Goal: Information Seeking & Learning: Learn about a topic

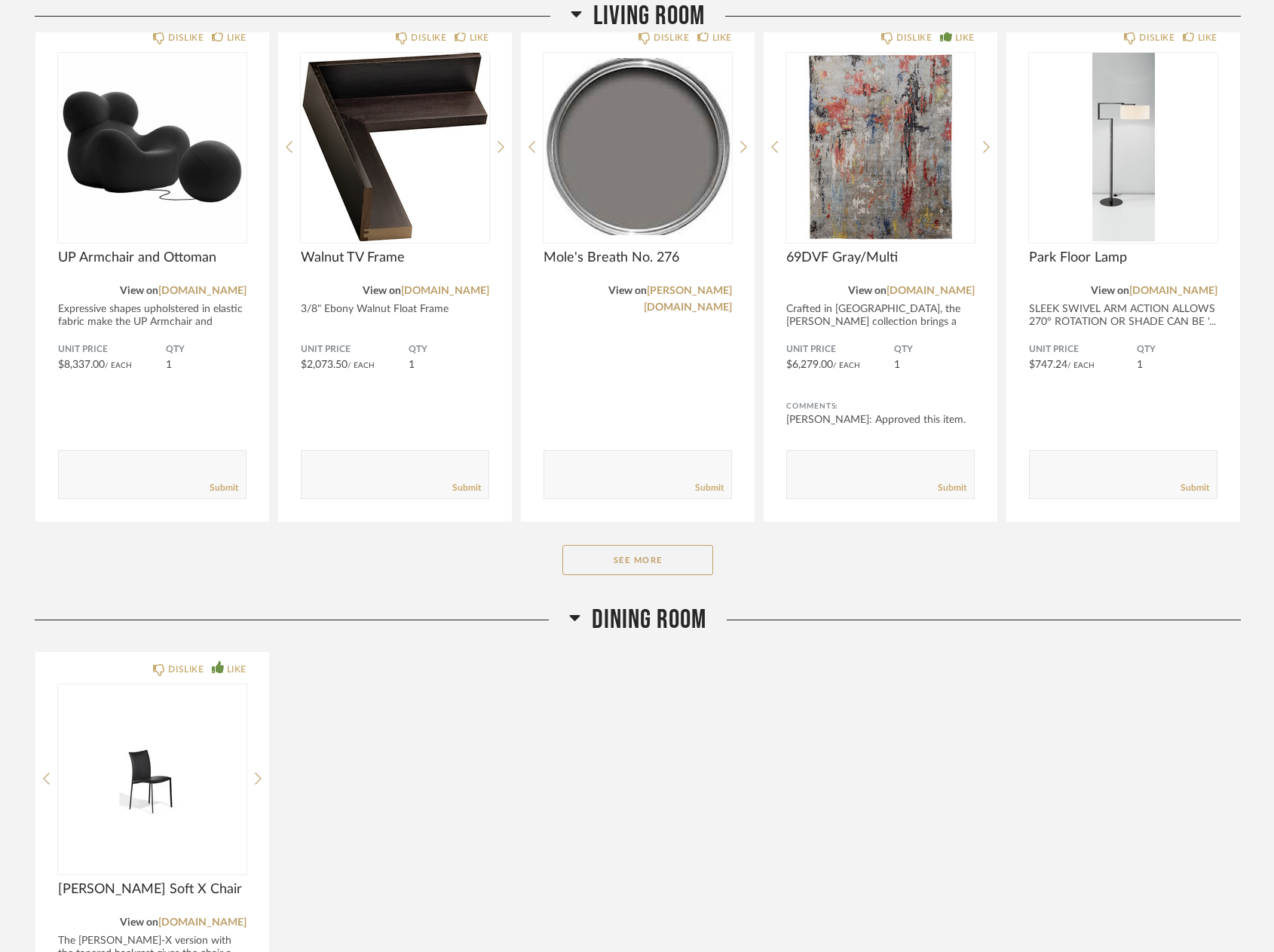
scroll to position [2127, 0]
click at [644, 561] on button "See More" at bounding box center [637, 559] width 151 height 30
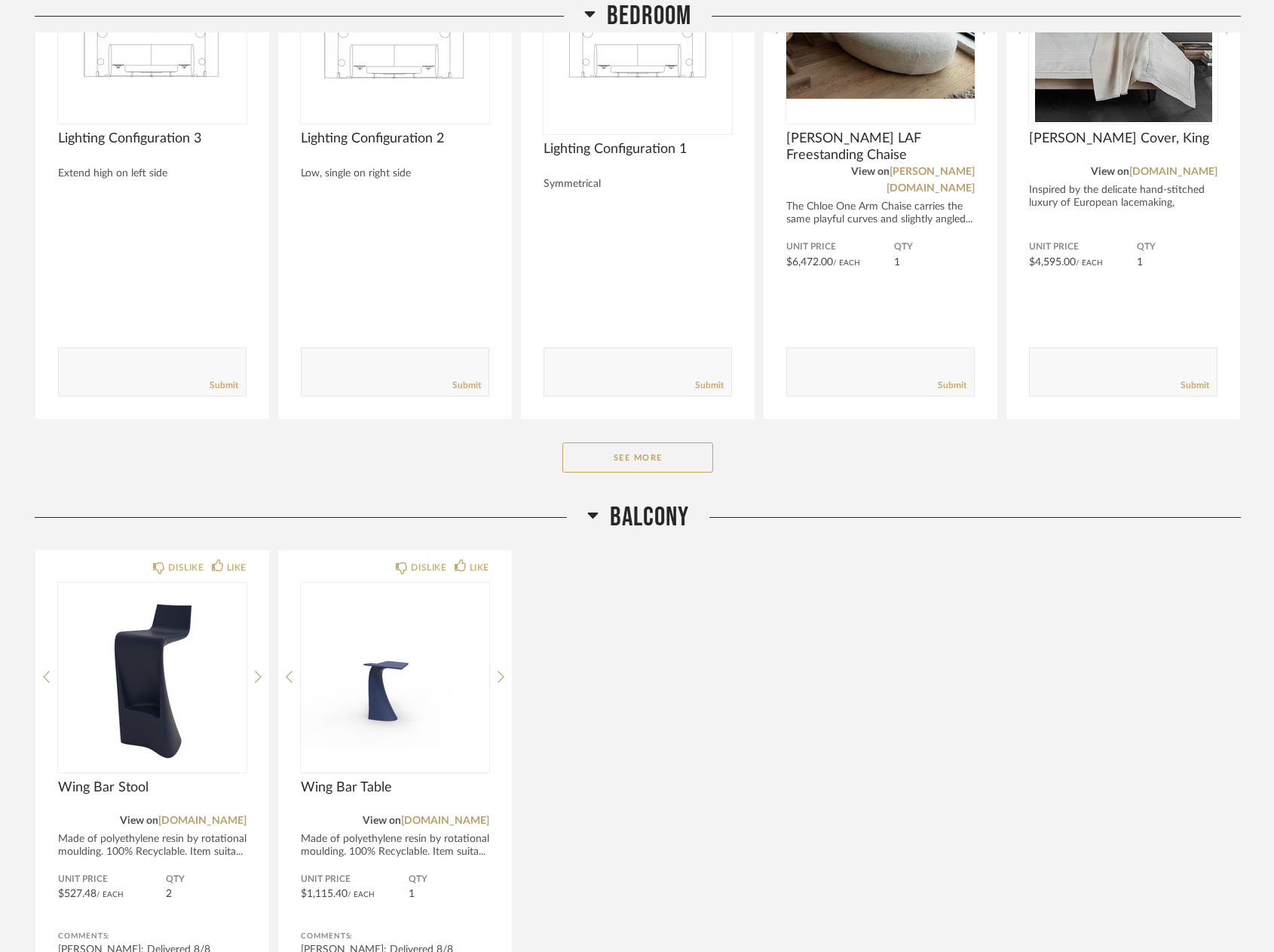
scroll to position [4544, 0]
click at [658, 442] on button "See More" at bounding box center [637, 457] width 151 height 30
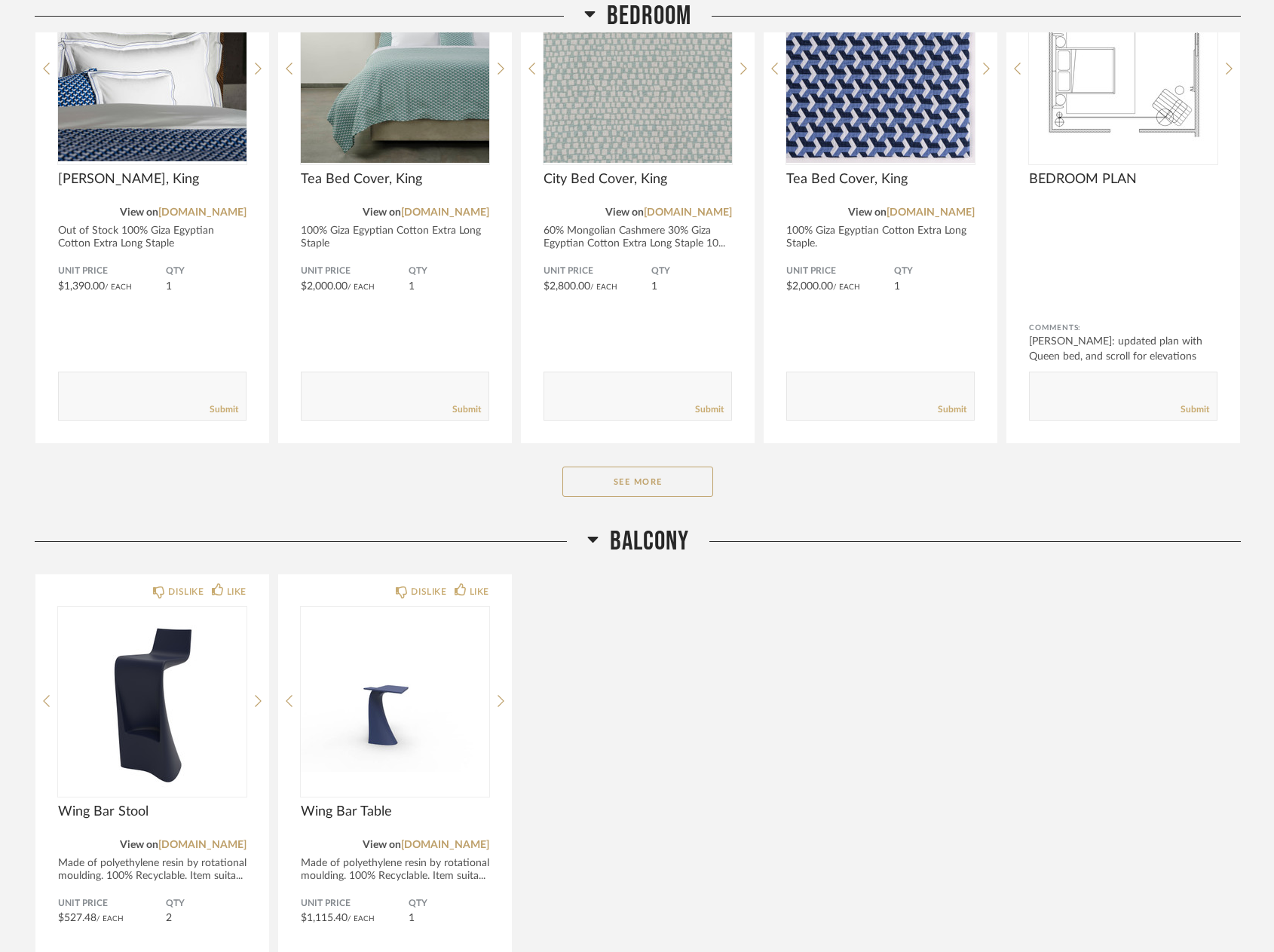
scroll to position [6572, 0]
click at [671, 466] on button "See More" at bounding box center [637, 481] width 151 height 30
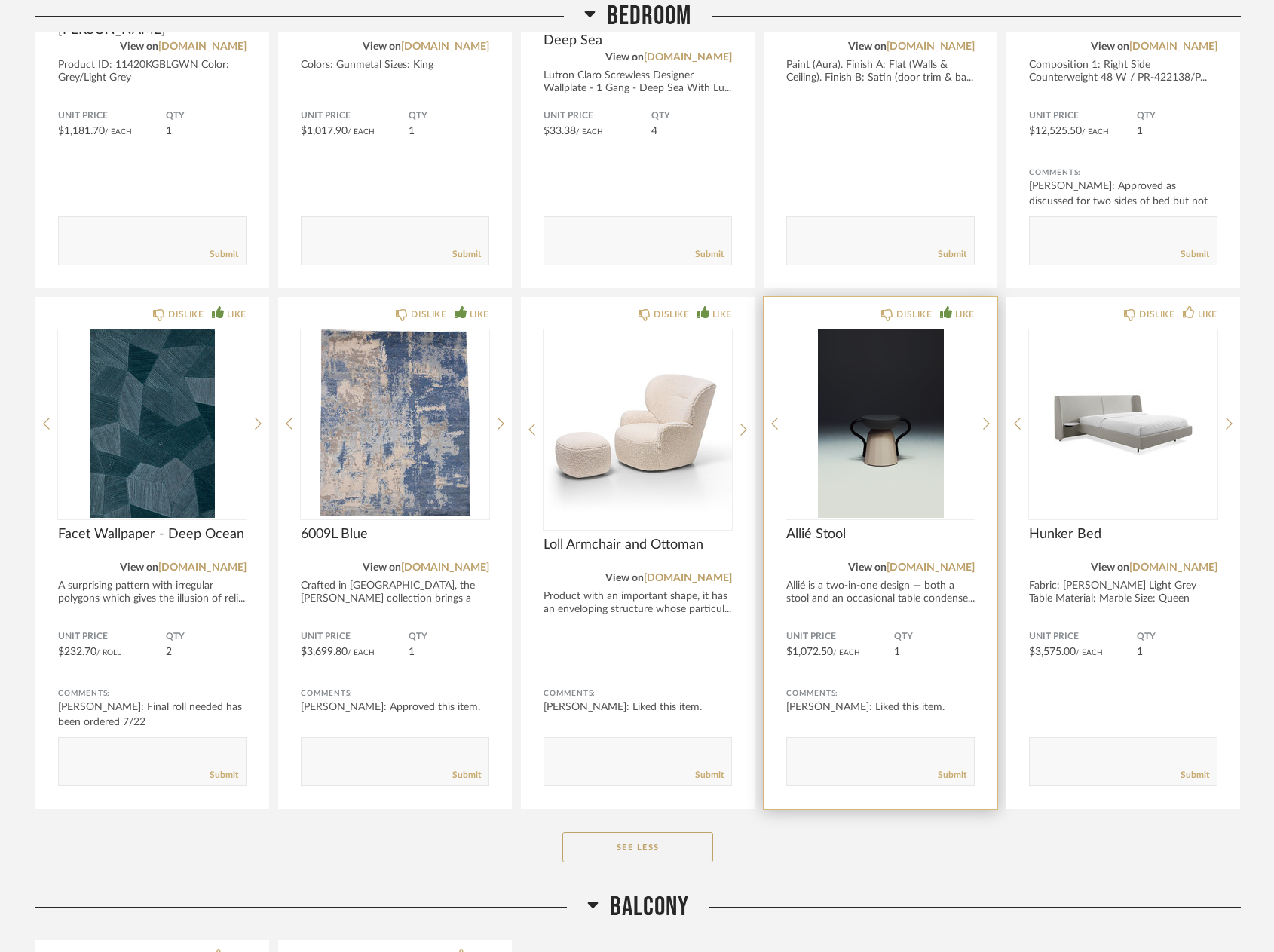
scroll to position [7248, 0]
click at [892, 435] on img "0" at bounding box center [880, 423] width 188 height 188
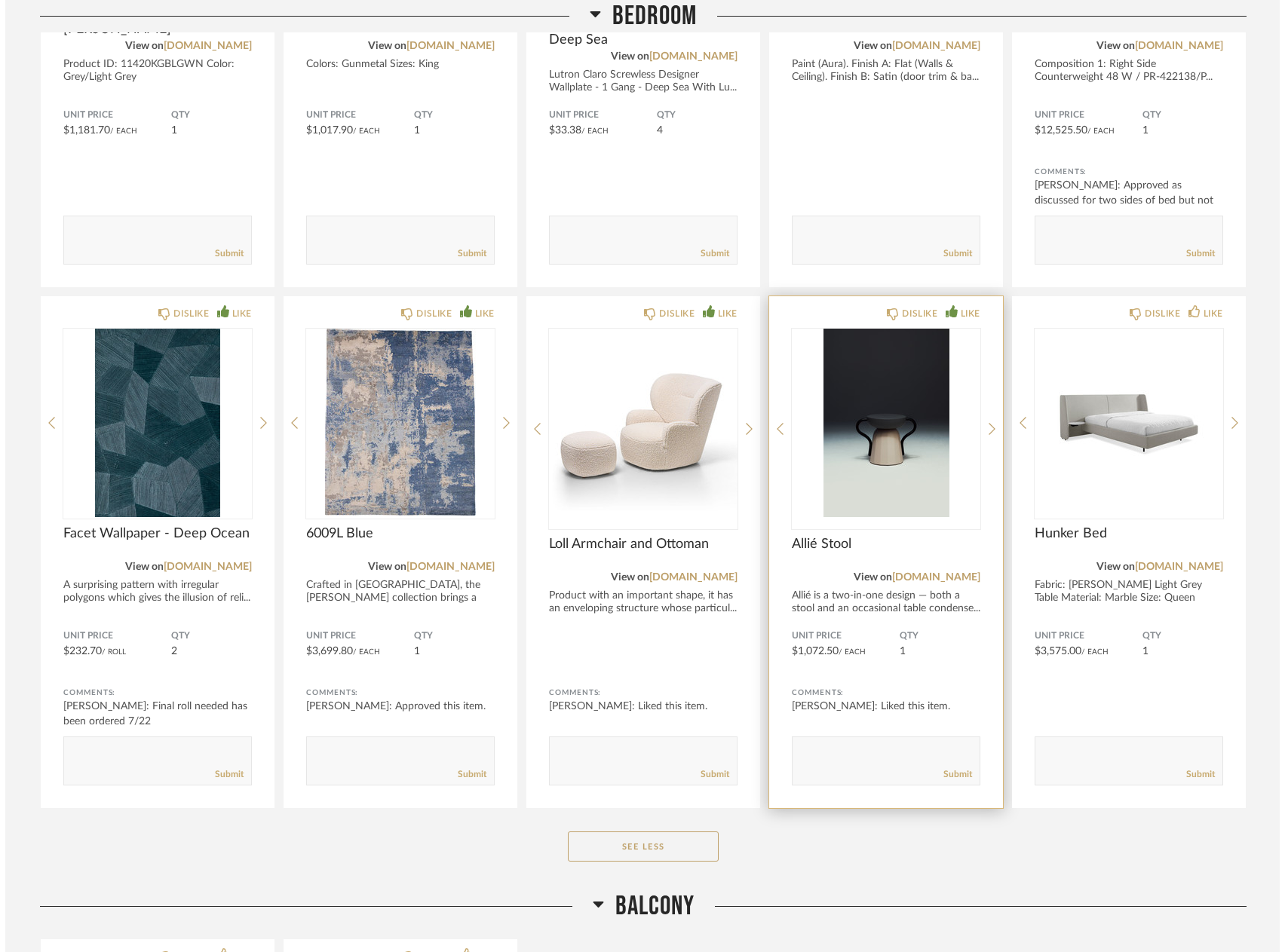
scroll to position [0, 0]
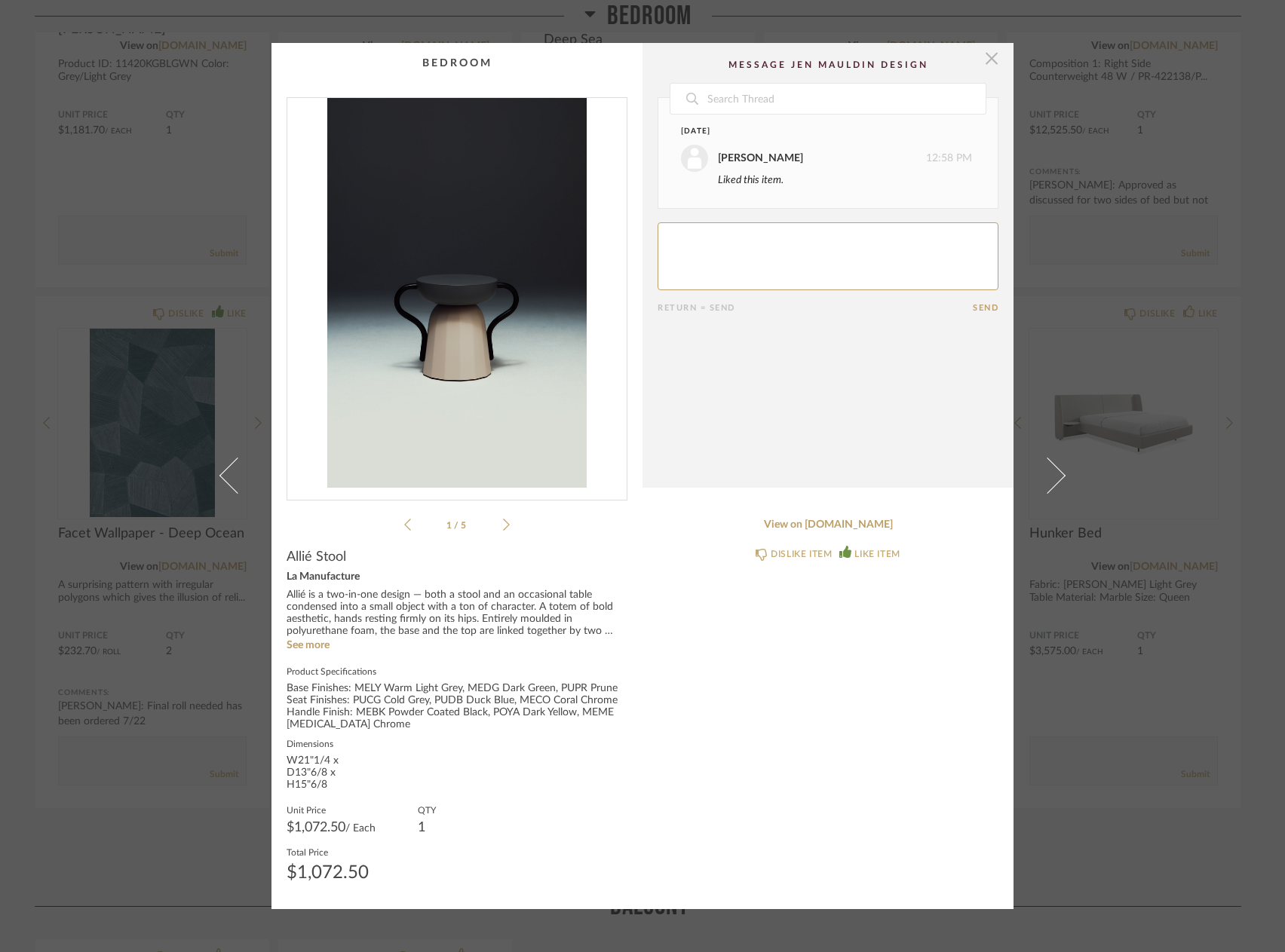
click at [987, 60] on span "button" at bounding box center [991, 58] width 30 height 30
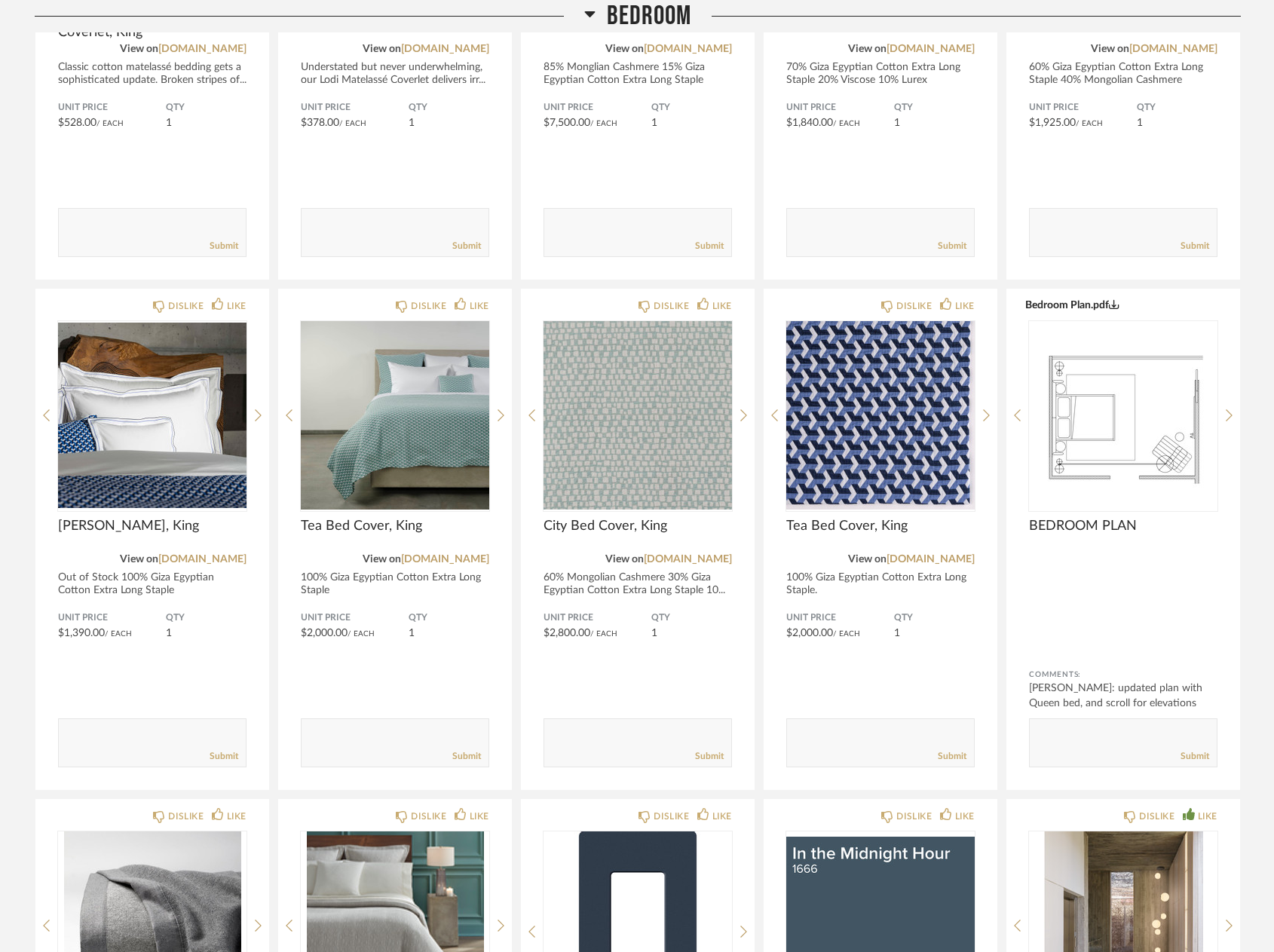
scroll to position [6222, 0]
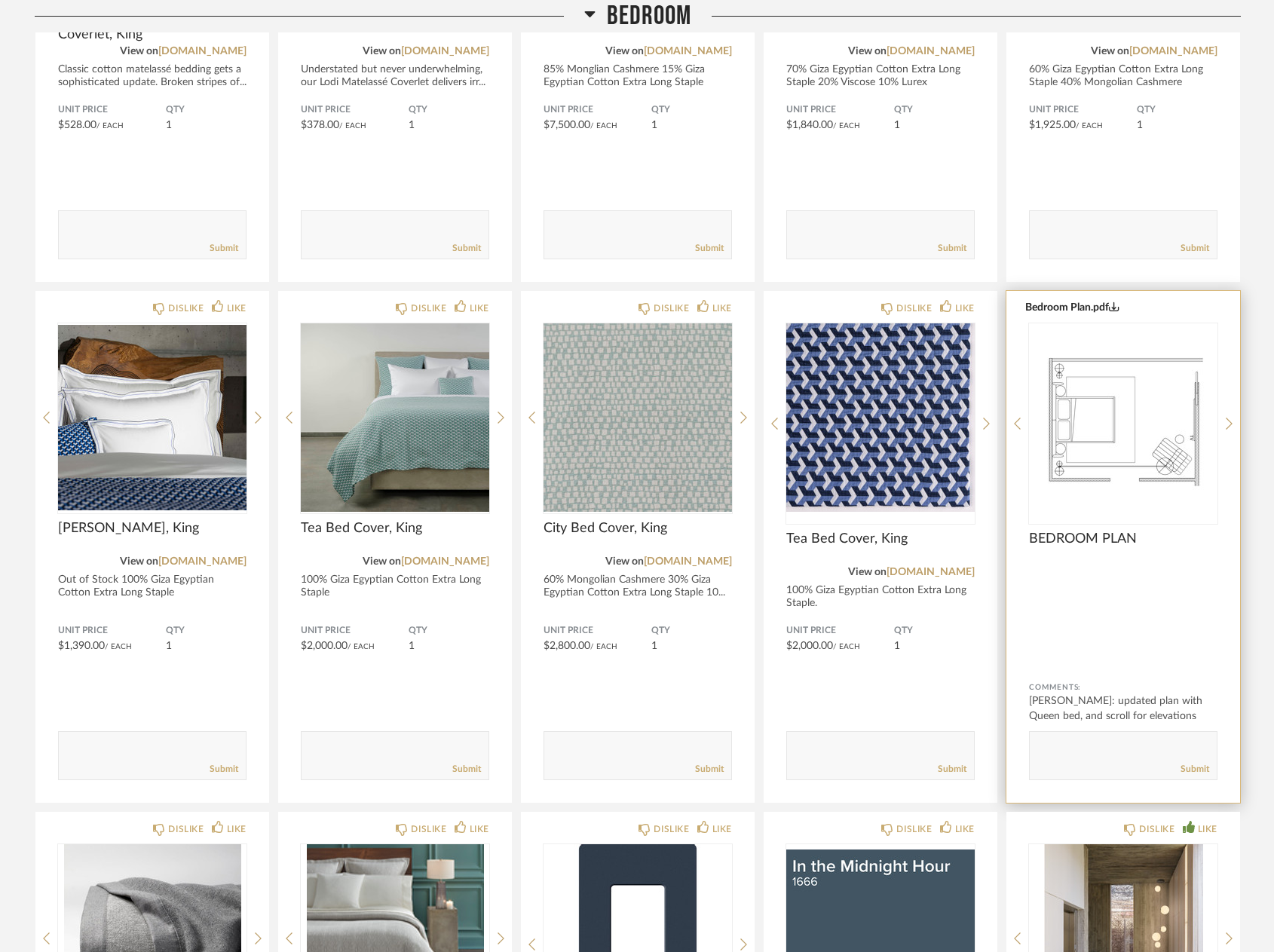
click at [1147, 401] on img "0" at bounding box center [1123, 417] width 188 height 188
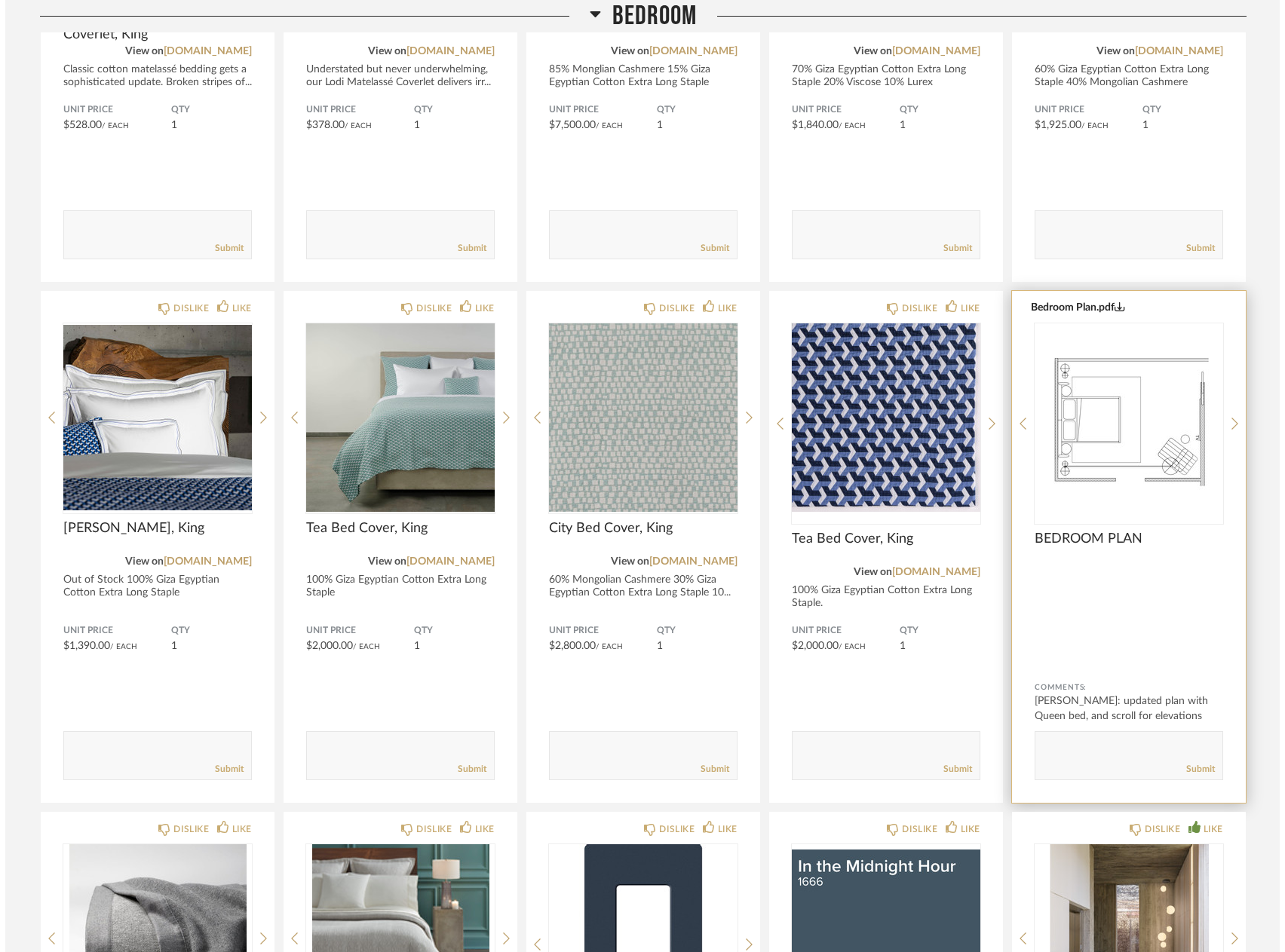
scroll to position [0, 0]
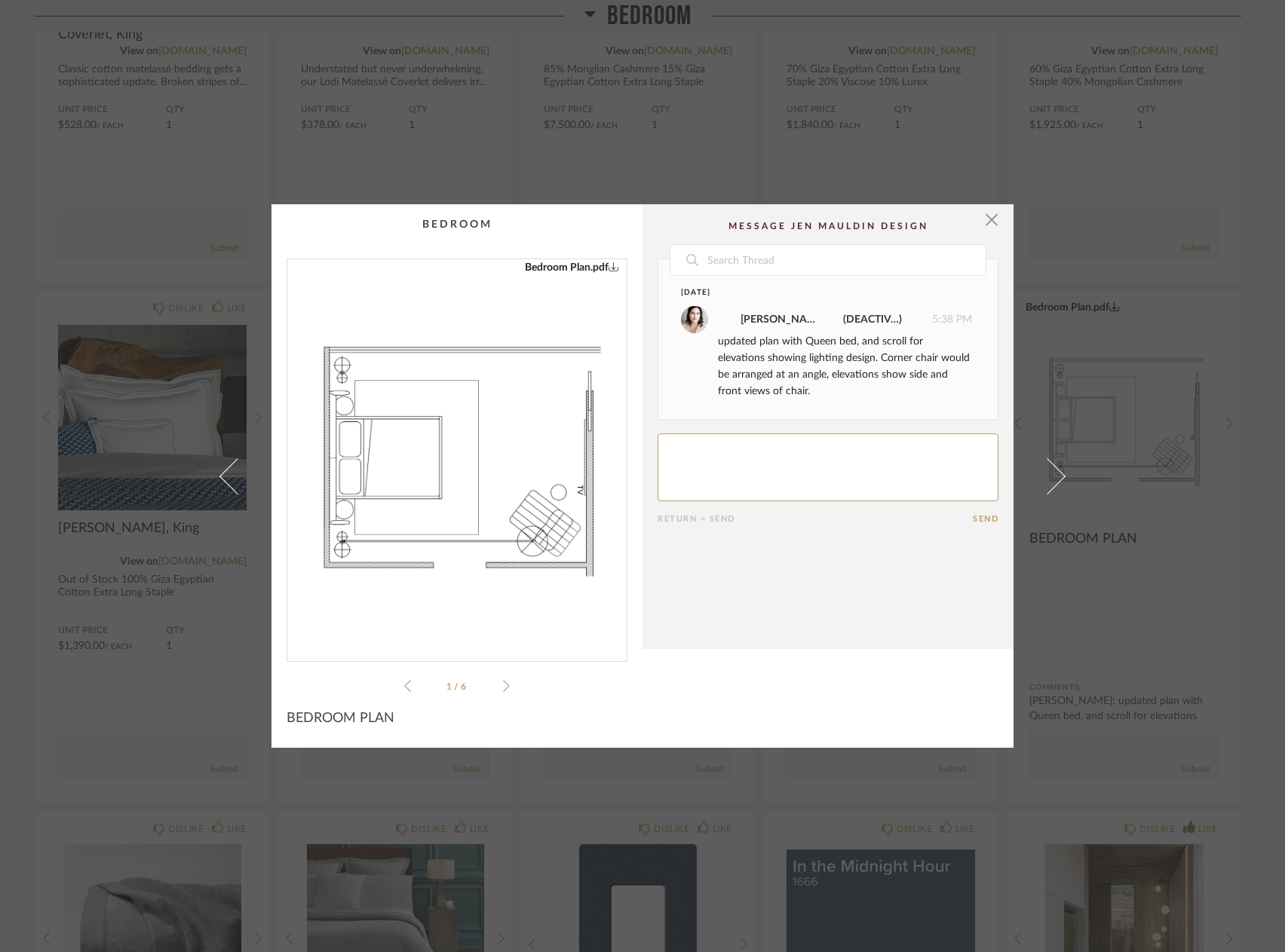
click at [497, 679] on li "1 / 6" at bounding box center [457, 686] width 92 height 18
click at [503, 690] on icon at bounding box center [506, 686] width 7 height 13
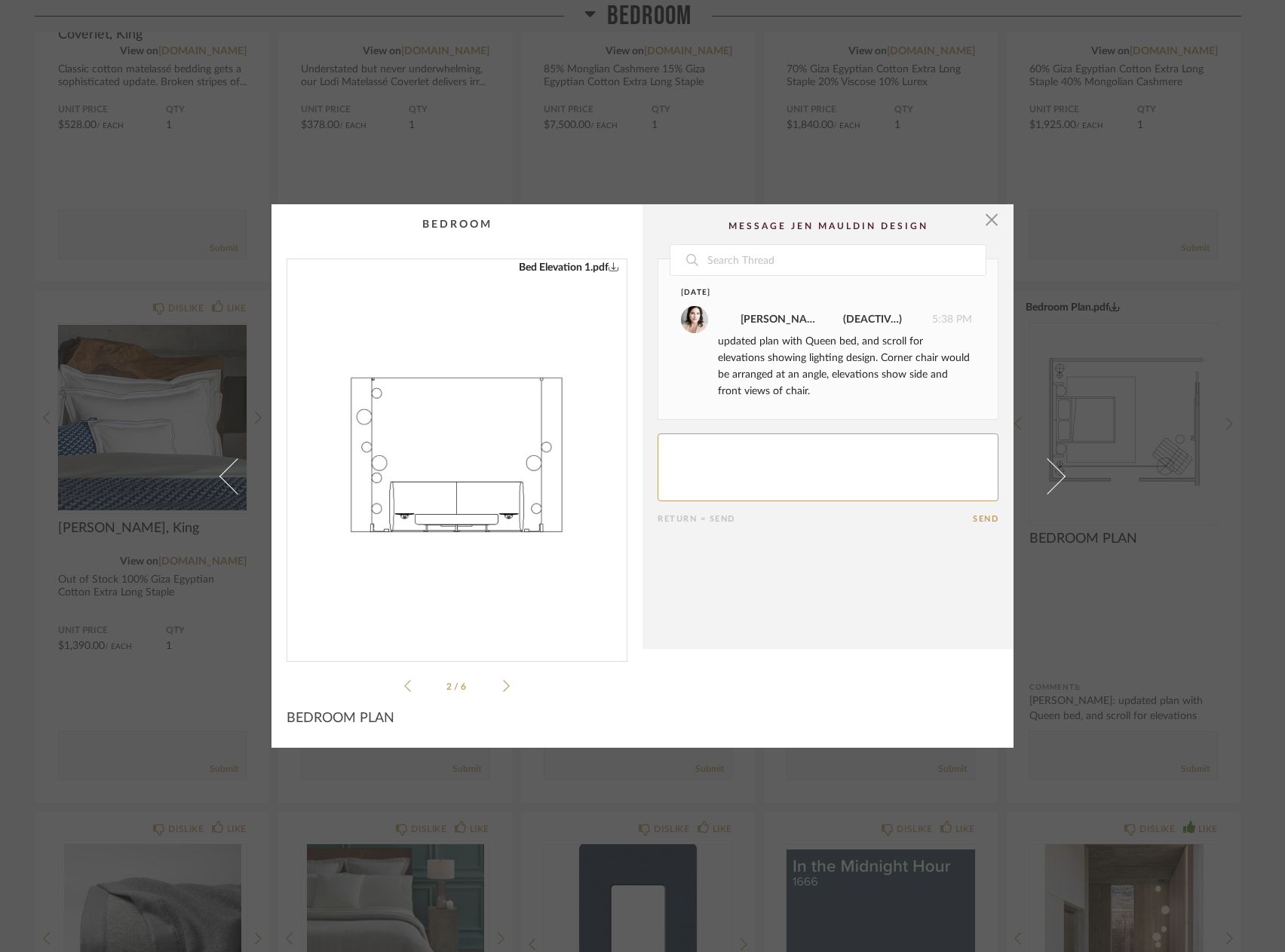
click at [503, 690] on icon at bounding box center [506, 686] width 7 height 13
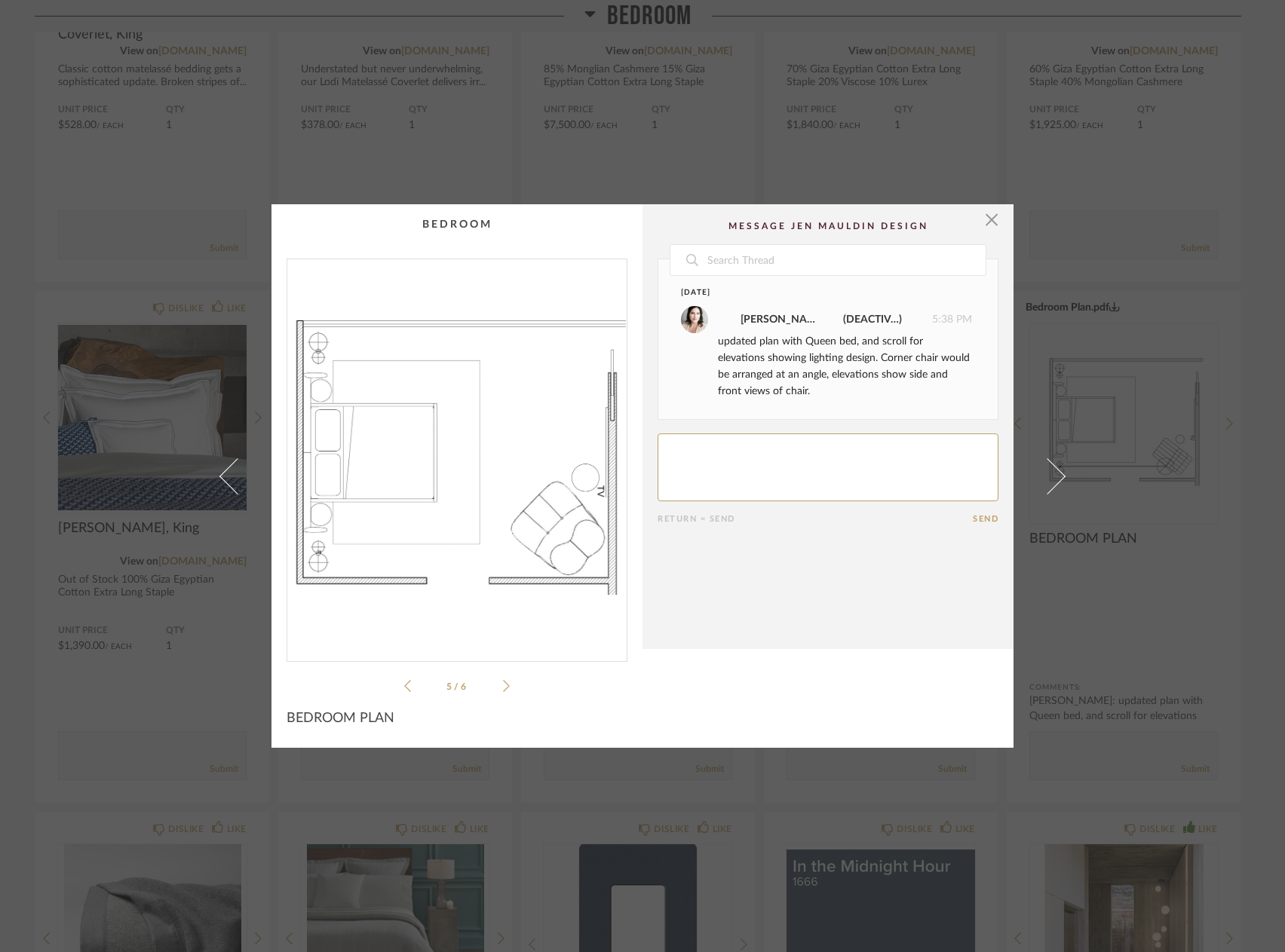
click at [503, 690] on icon at bounding box center [506, 686] width 7 height 13
drag, startPoint x: 498, startPoint y: 690, endPoint x: 596, endPoint y: 701, distance: 98.6
click at [596, 701] on div "× Bedroom Plan.pdf Bed Elevation 1.pdf Bed Elevation 2.pdf Bed Elevation 3.pdf …" at bounding box center [642, 476] width 742 height 544
click at [404, 688] on icon at bounding box center [407, 686] width 7 height 12
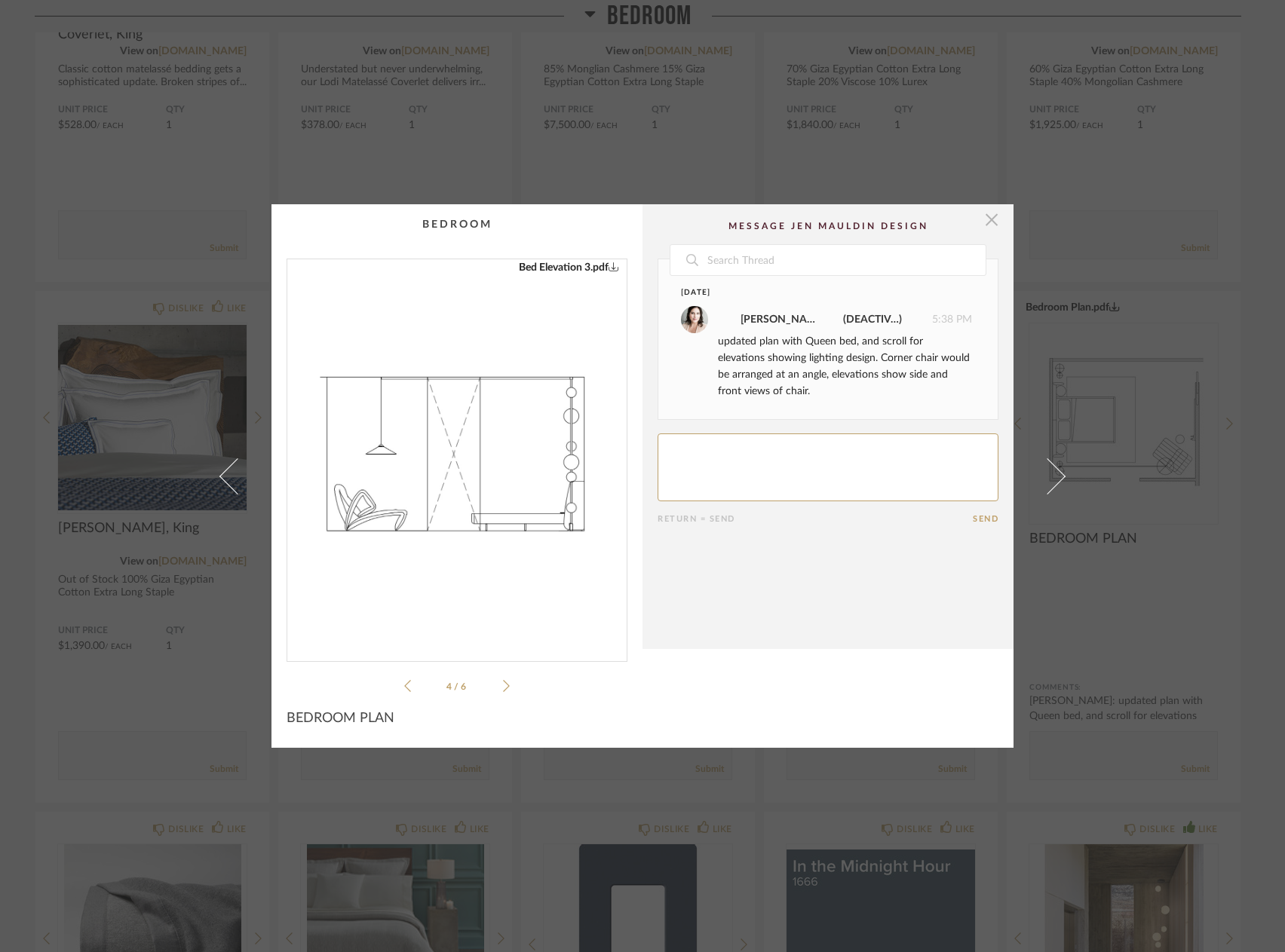
click at [987, 219] on span "button" at bounding box center [991, 219] width 30 height 30
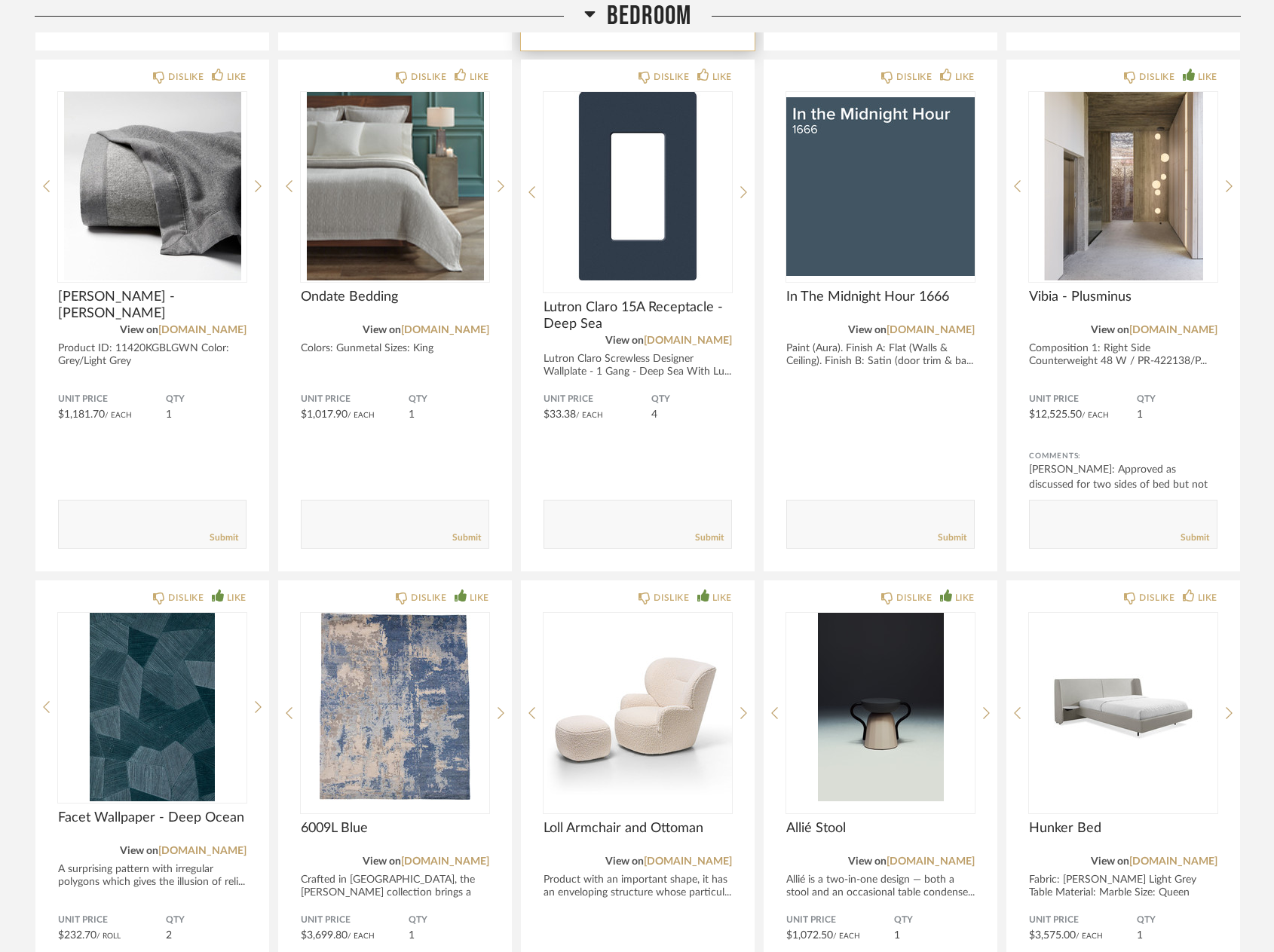
scroll to position [6975, 0]
